Goal: Navigation & Orientation: Find specific page/section

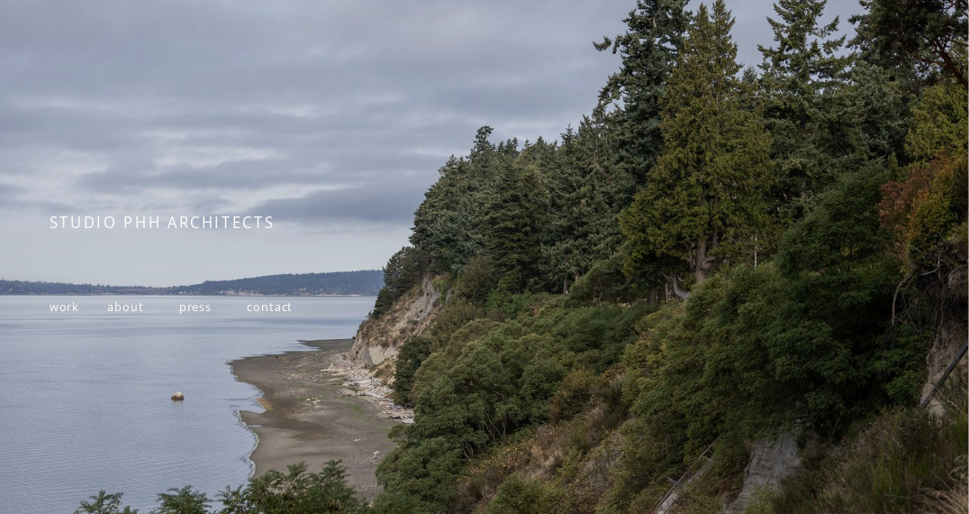
scroll to position [83, 0]
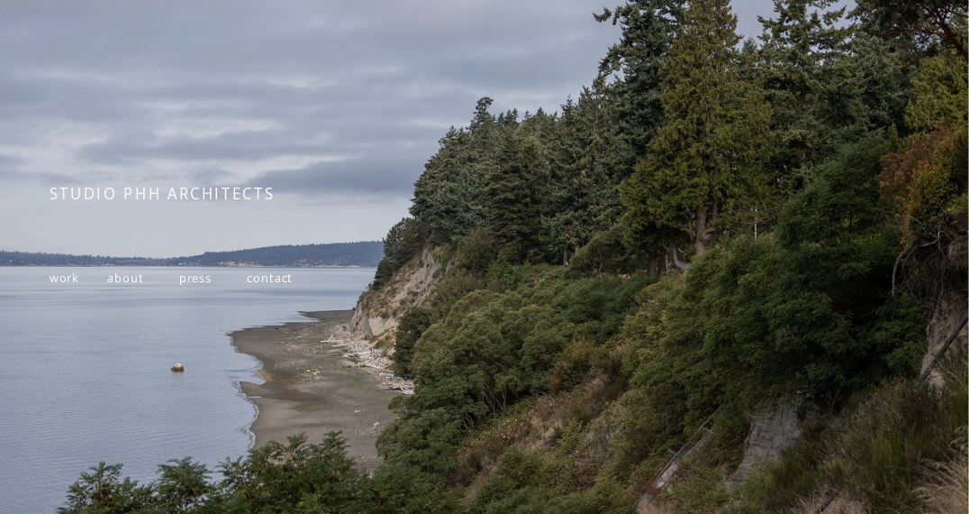
click at [74, 286] on span "work" at bounding box center [65, 277] width 31 height 16
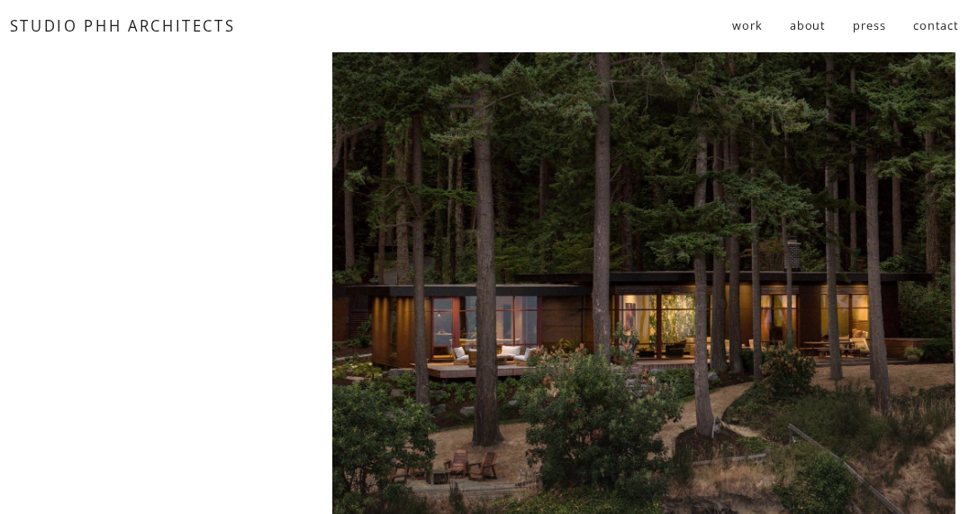
click at [537, 287] on div at bounding box center [643, 298] width 623 height 493
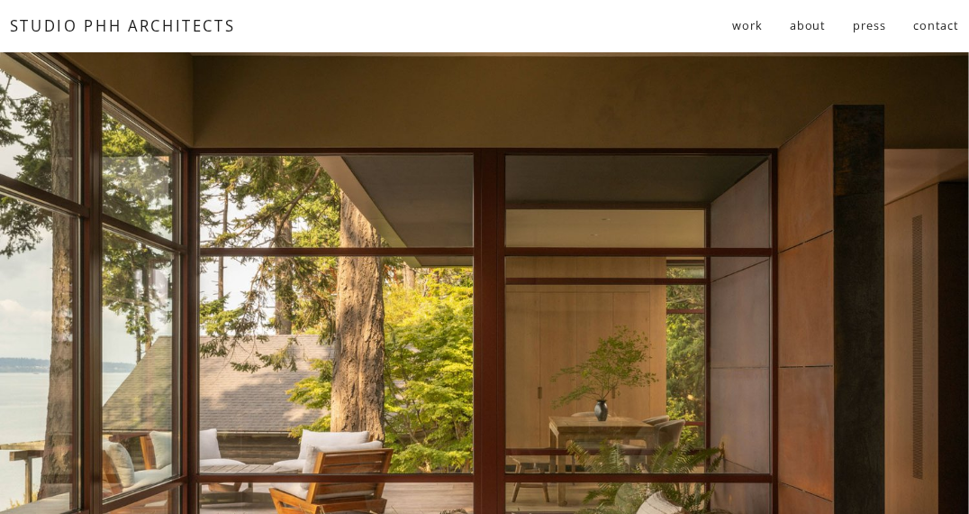
click at [0, 0] on span "residential" at bounding box center [0, 0] width 0 height 0
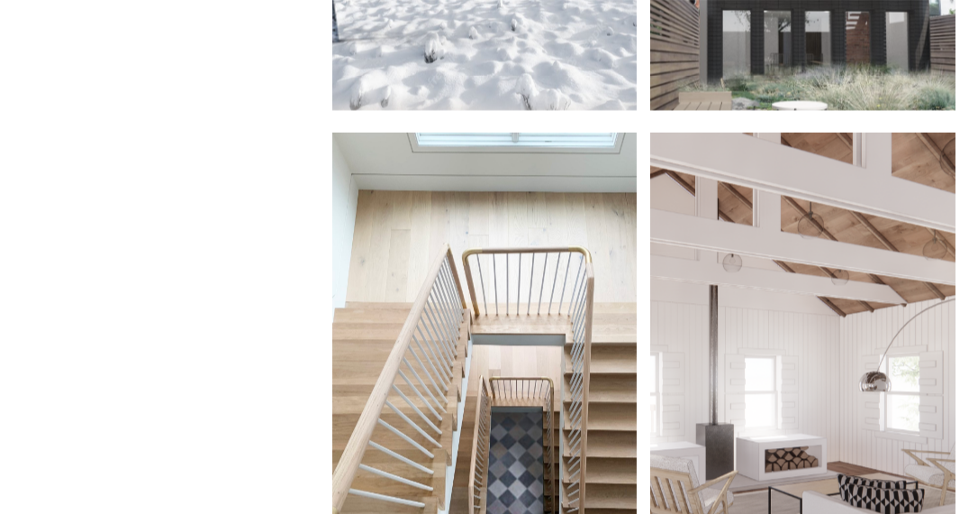
scroll to position [4491, 0]
